Goal: Information Seeking & Learning: Learn about a topic

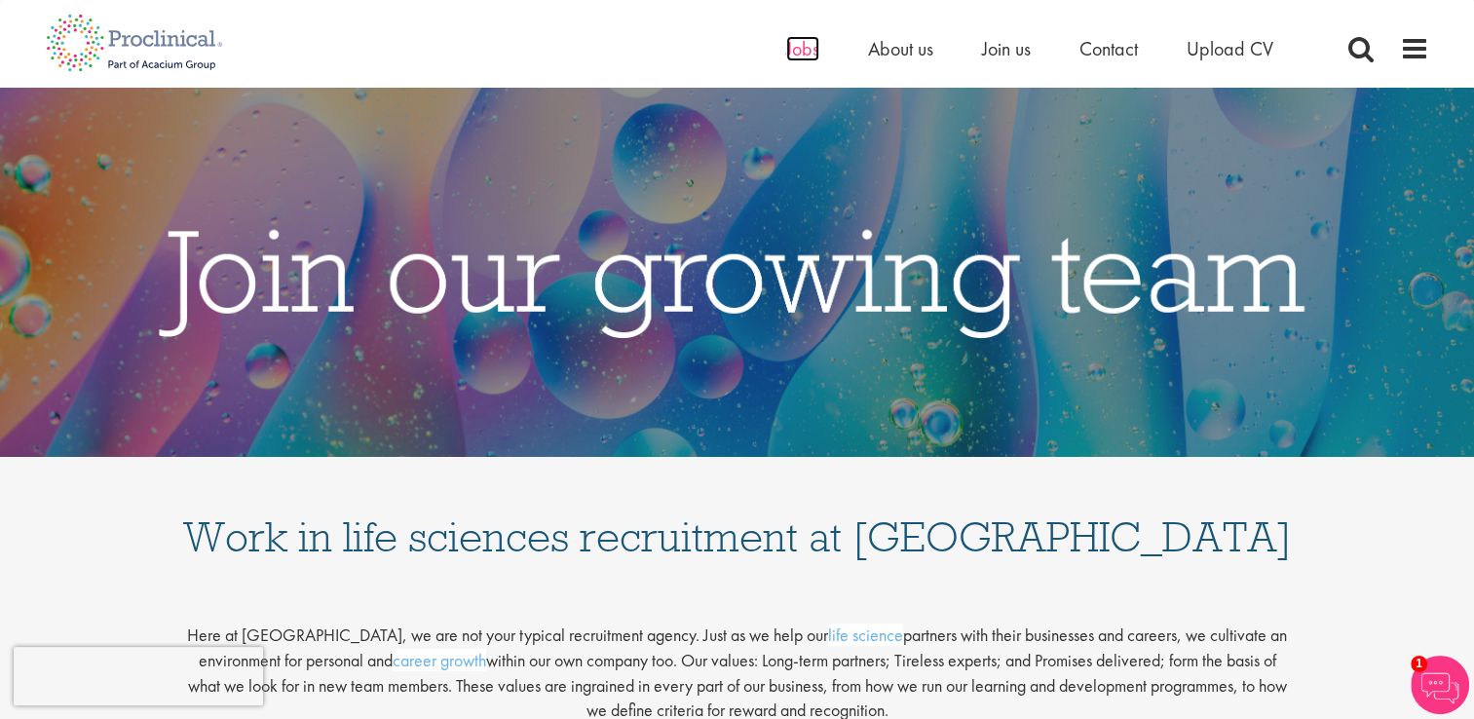
click at [787, 45] on span "Jobs" at bounding box center [802, 48] width 33 height 25
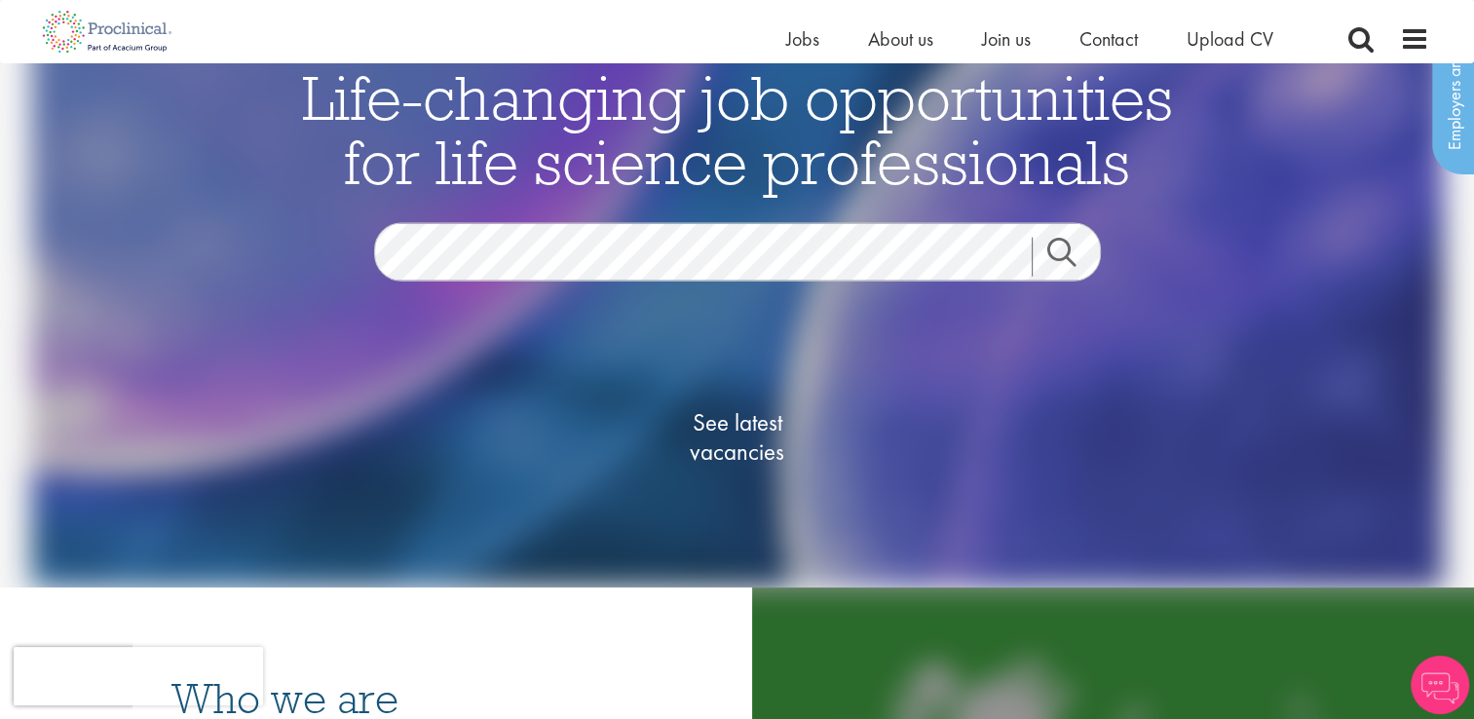
scroll to position [95, 0]
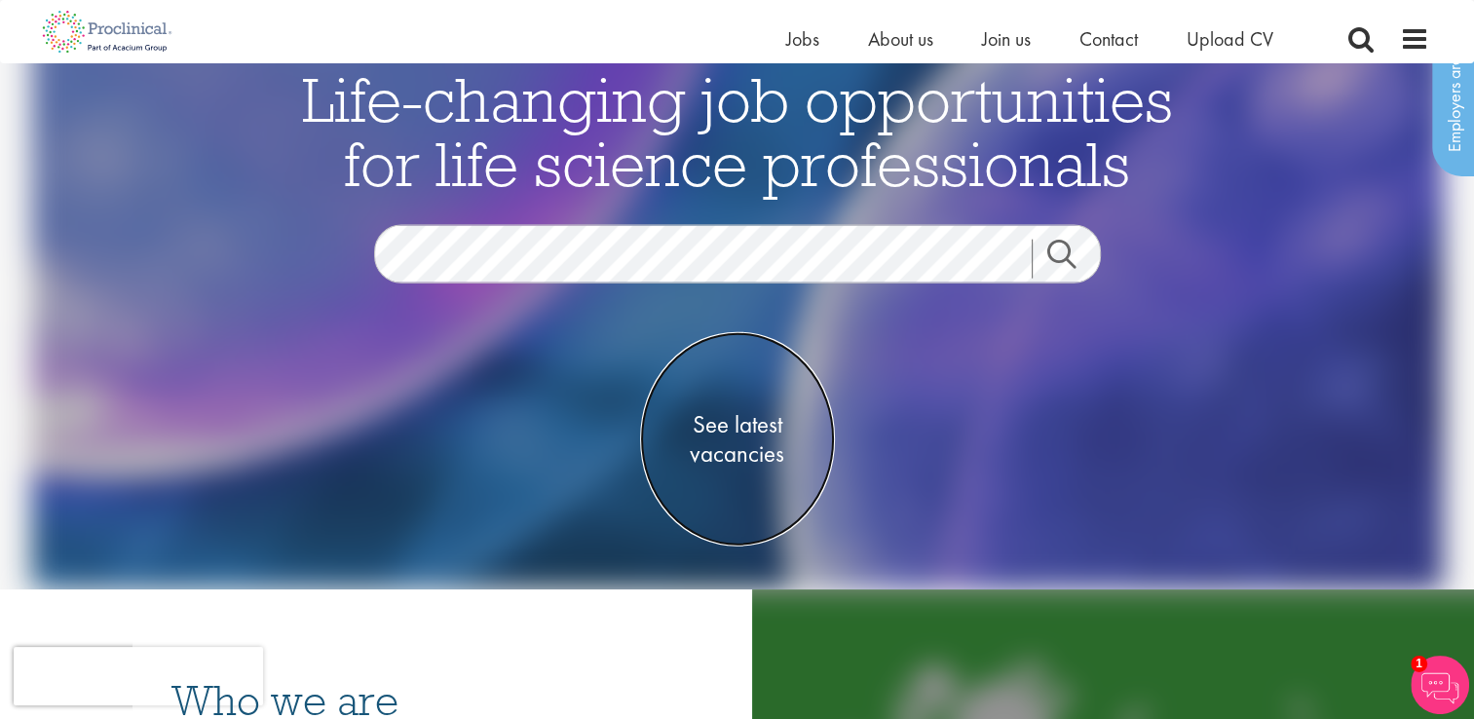
click at [729, 420] on span "See latest vacancies" at bounding box center [737, 438] width 195 height 58
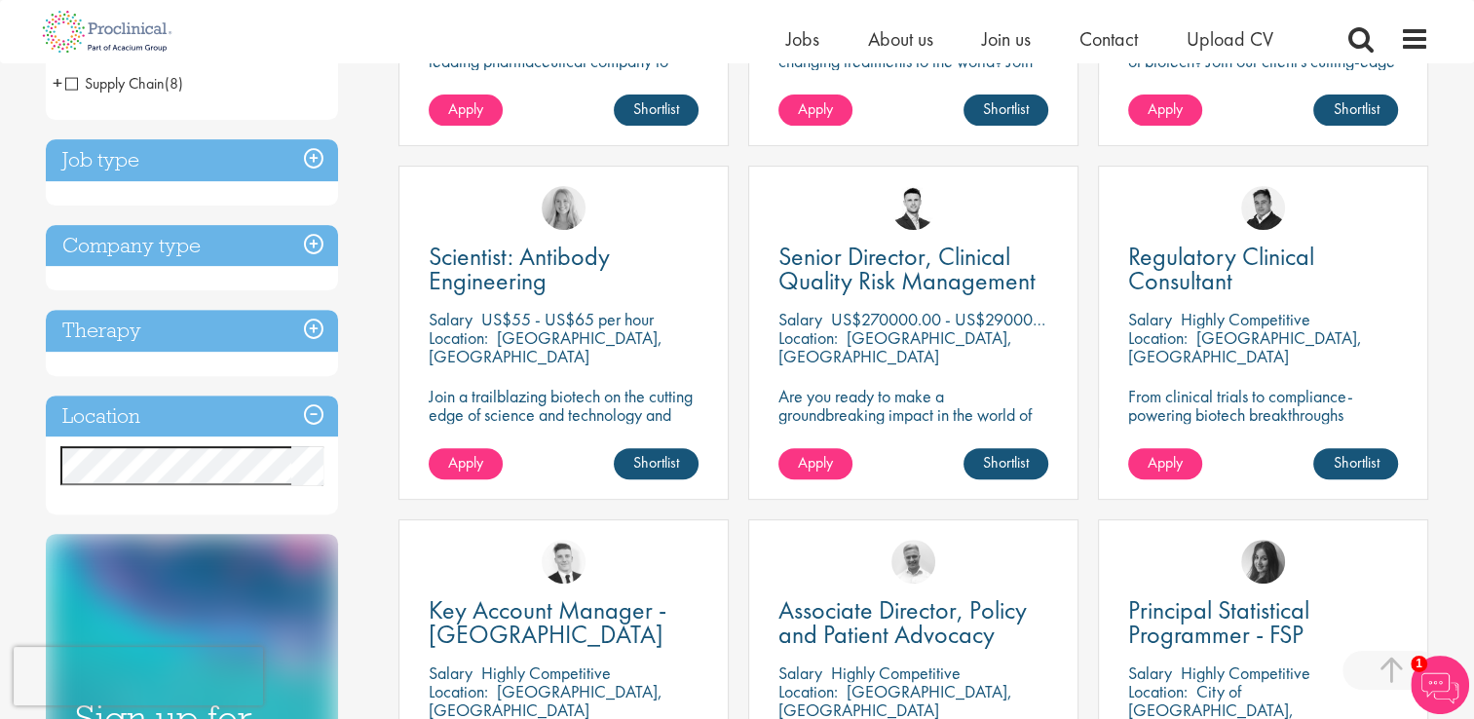
scroll to position [627, 0]
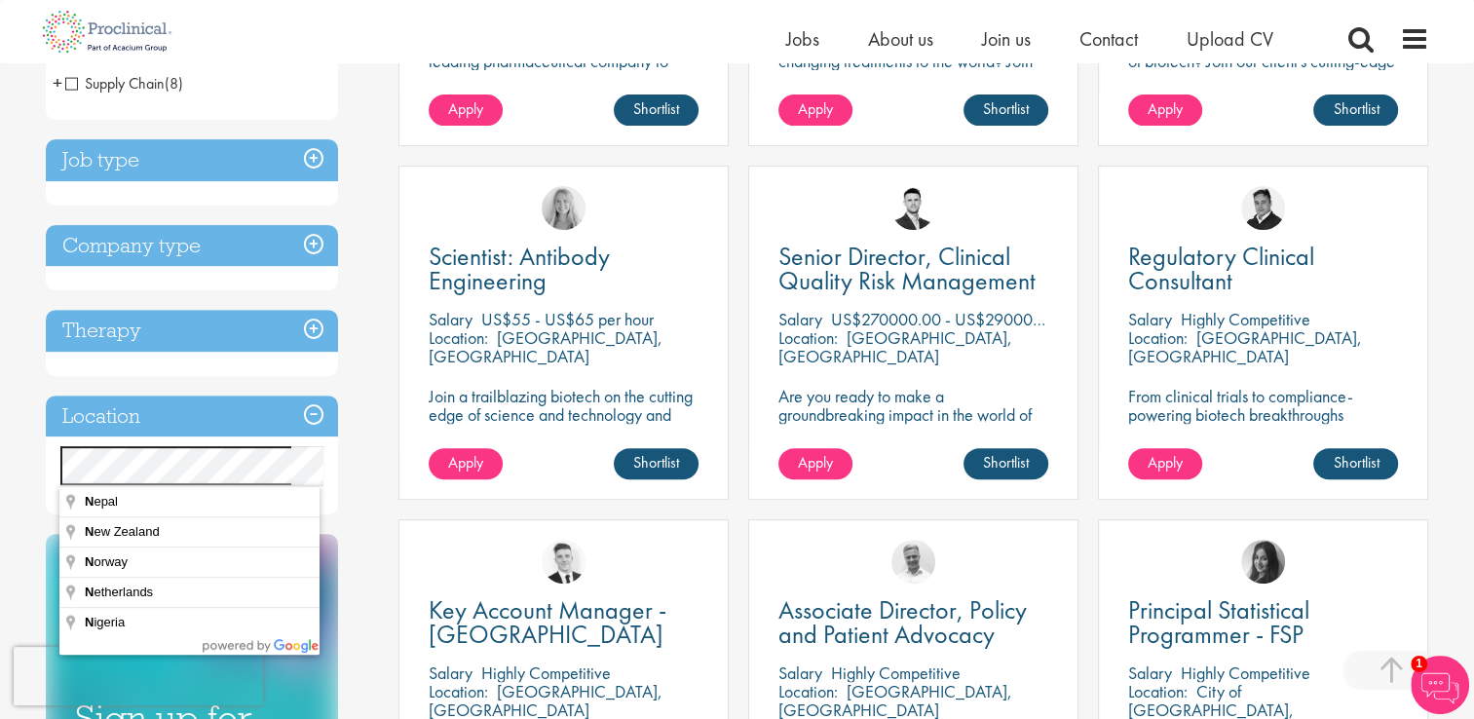
click at [15, 482] on div "You are here: Home > Job search Discipline Biometrics (8) - + Statistics (5) Da…" at bounding box center [737, 686] width 1474 height 2627
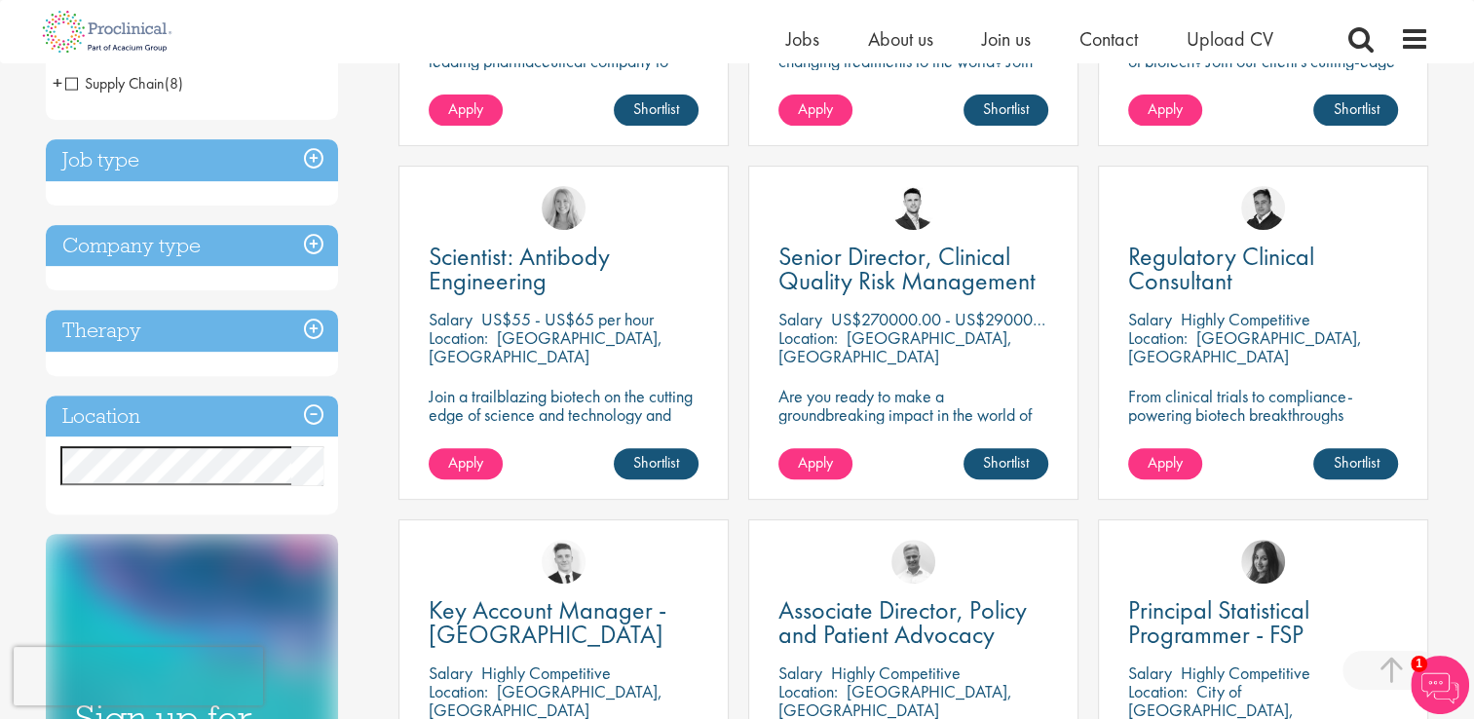
click at [225, 423] on h3 "Location" at bounding box center [192, 417] width 292 height 42
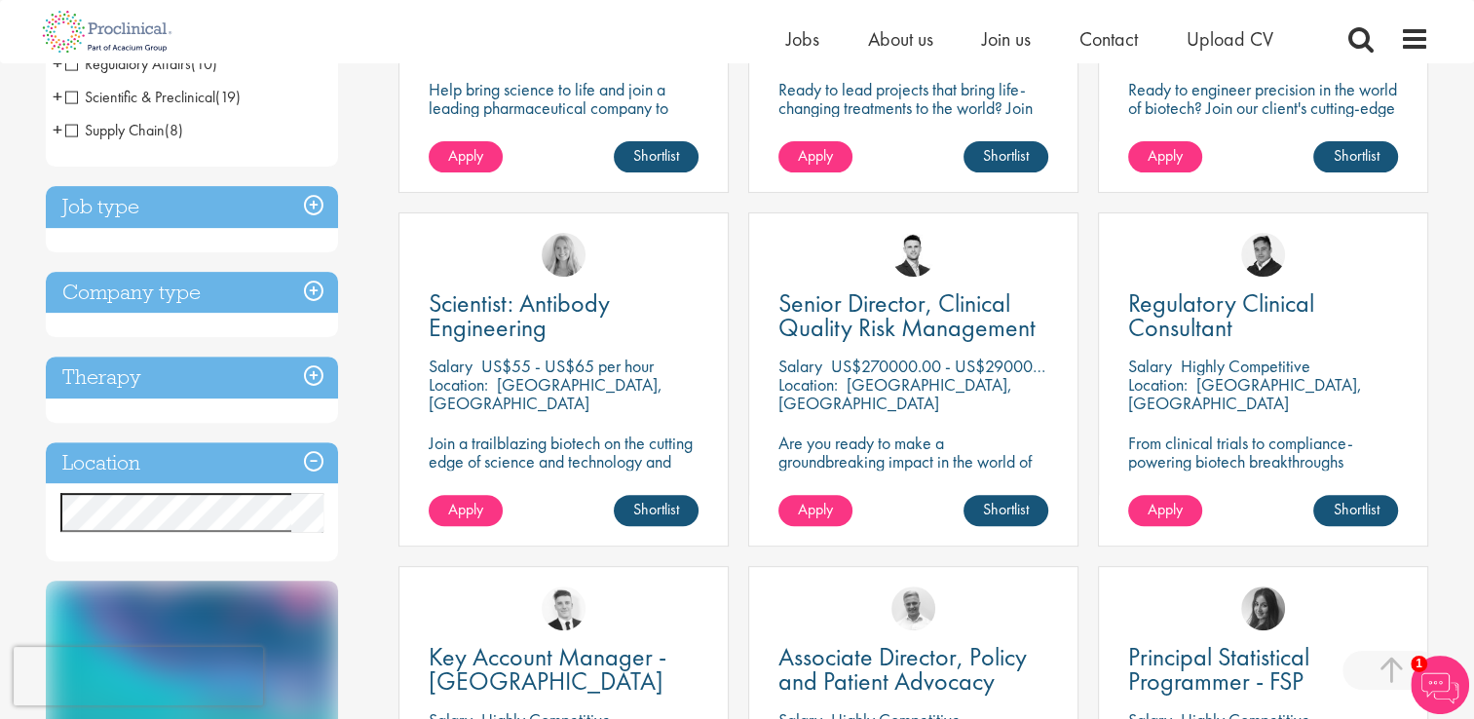
scroll to position [582, 0]
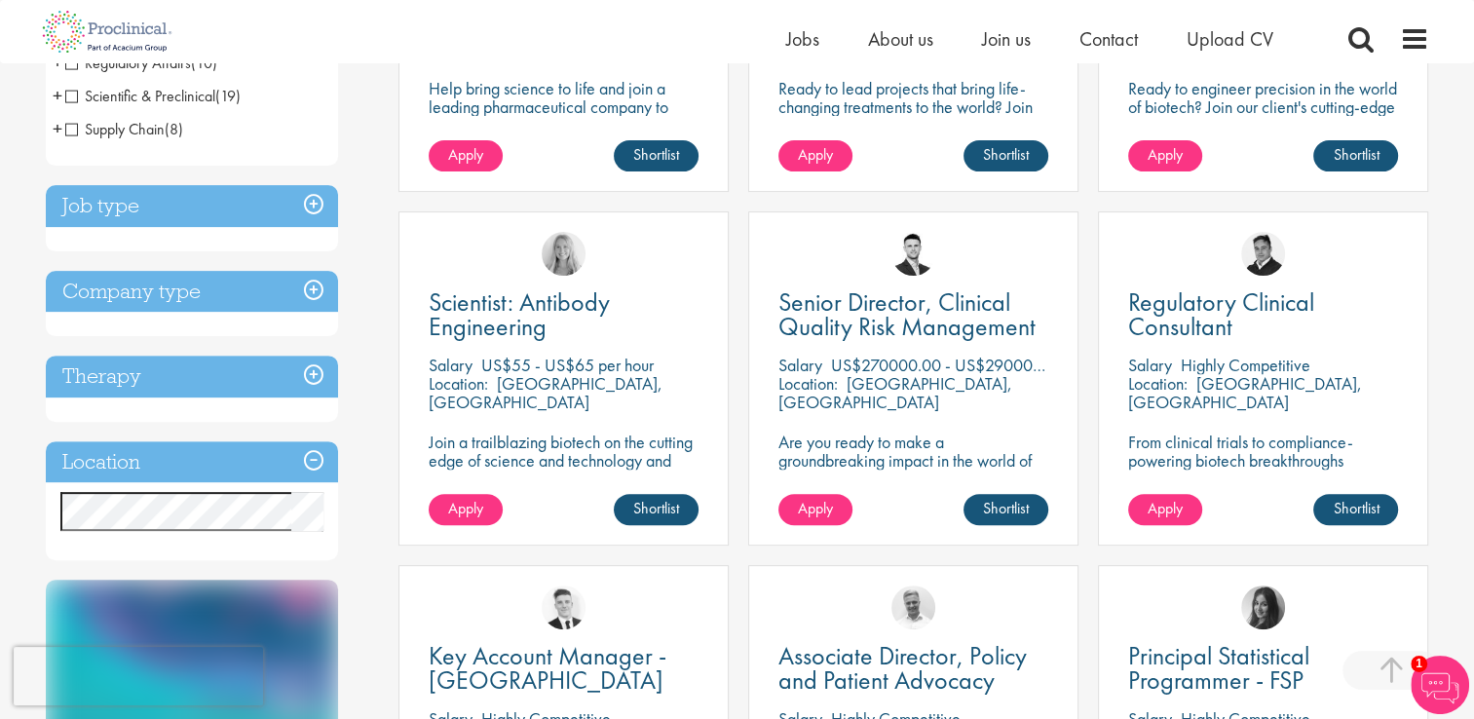
click at [234, 443] on h3 "Location" at bounding box center [192, 462] width 292 height 42
click at [214, 469] on h3 "Location" at bounding box center [192, 462] width 292 height 42
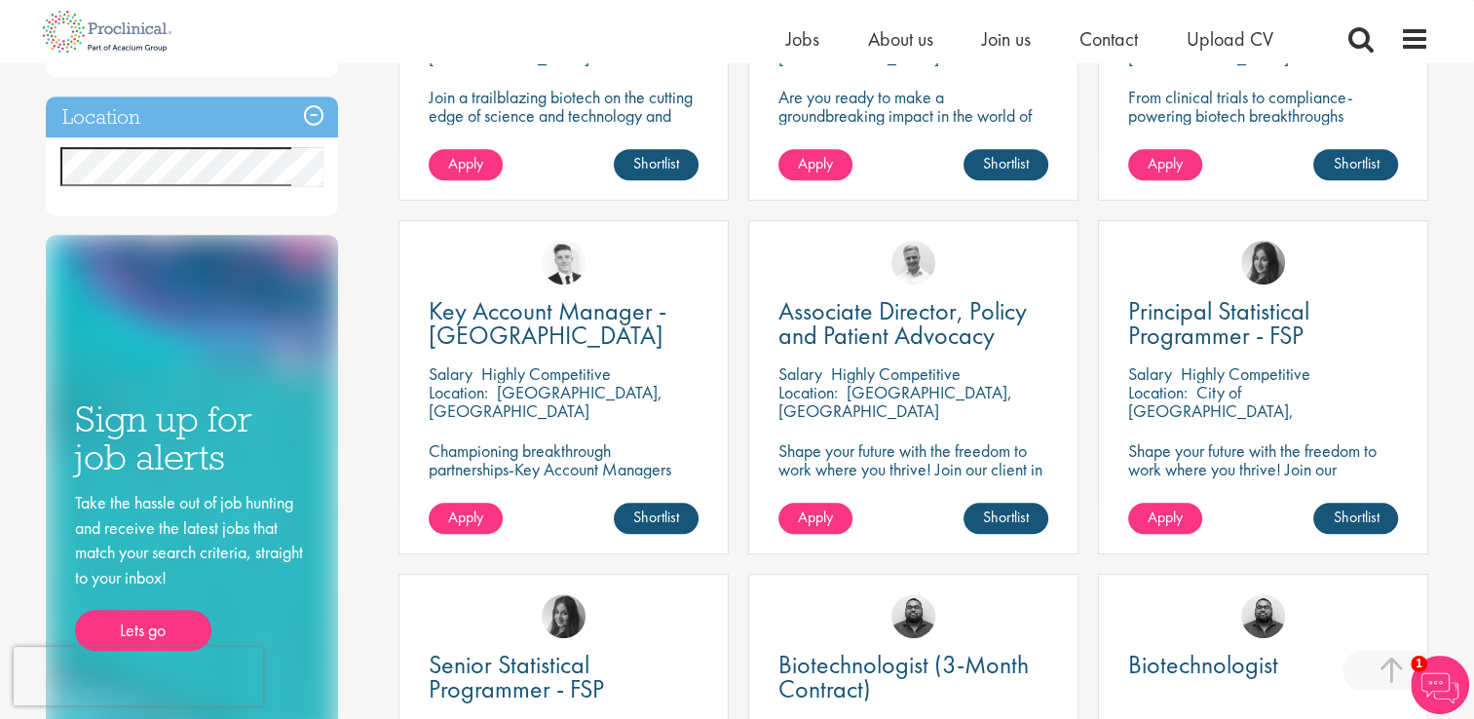
scroll to position [928, 0]
